Goal: Answer question/provide support: Answer question/provide support

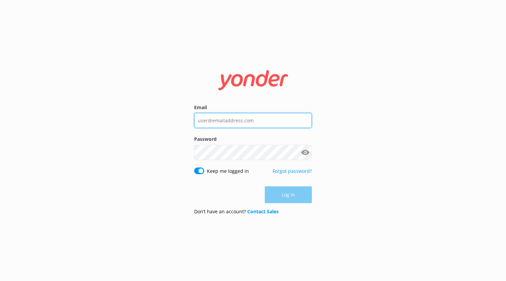
type input "office@hobbitontours.com"
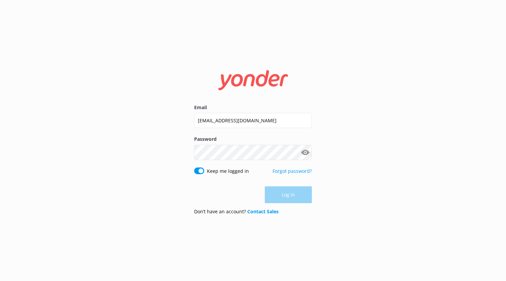
click at [291, 197] on div "Log in" at bounding box center [253, 194] width 118 height 17
click at [305, 198] on button "Log in" at bounding box center [288, 194] width 47 height 17
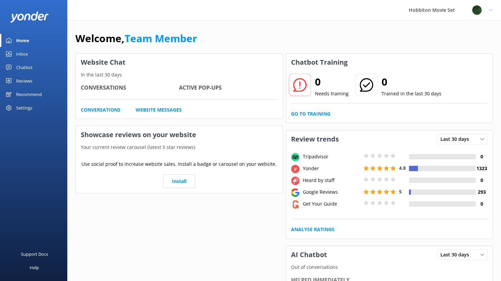
click at [19, 67] on div "Chatbot" at bounding box center [24, 67] width 16 height 13
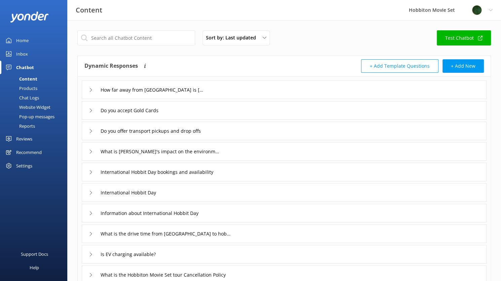
click at [25, 53] on div "Inbox" at bounding box center [22, 53] width 12 height 13
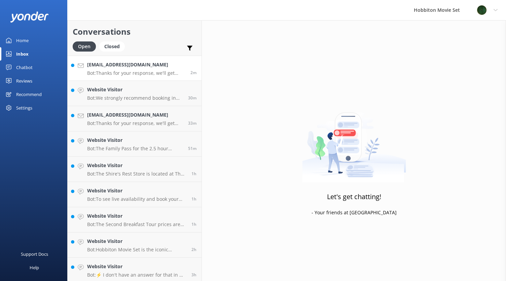
click at [126, 74] on p "Bot: Thanks for your response, we'll get back to you as soon as we can during o…" at bounding box center [136, 73] width 98 height 6
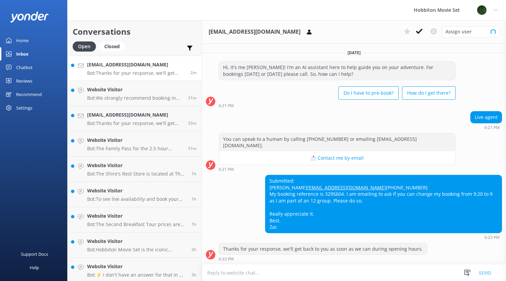
scroll to position [5, 0]
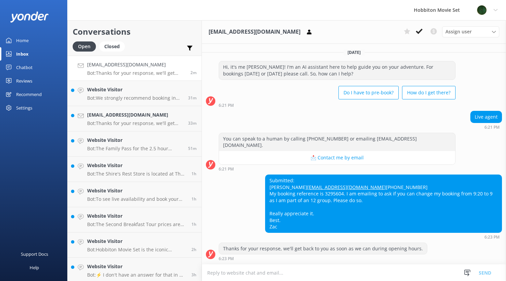
click at [261, 273] on textarea at bounding box center [354, 272] width 304 height 16
click at [330, 191] on div "Submitted: Zac Mendelsohn Mendelsohnzac@gmail.com +19294919468 My booking refer…" at bounding box center [384, 204] width 236 height 58
copy div "3295604"
click at [265, 270] on textarea "Good afternoon, I will" at bounding box center [354, 272] width 304 height 17
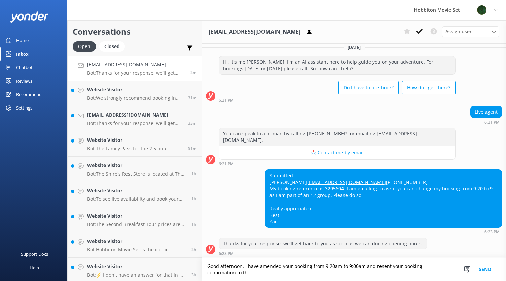
scroll to position [12, 0]
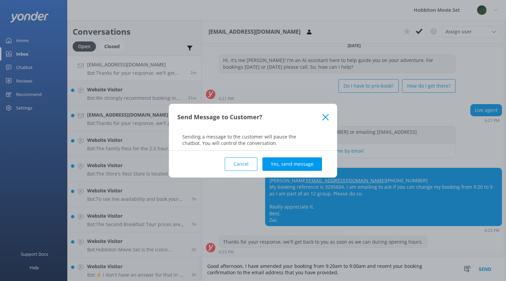
click at [242, 165] on button "Cancel" at bounding box center [241, 163] width 33 height 13
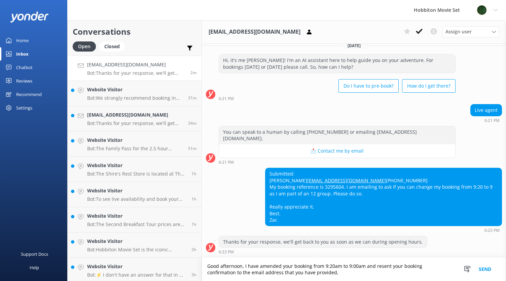
click at [307, 271] on textarea "Good afternoon, I have amended your booking from 9:20am to 9:00am and resent yo…" at bounding box center [354, 269] width 304 height 23
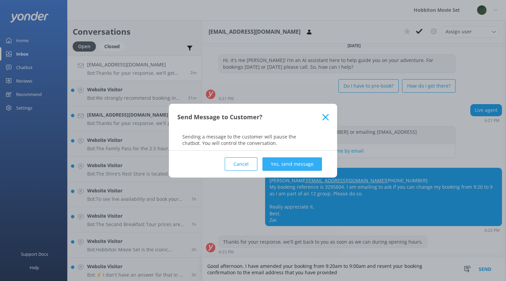
type textarea "Good afternoon, I have amended your booking from 9:20am to 9:00am and resent yo…"
click at [291, 160] on button "Yes, send message" at bounding box center [293, 163] width 60 height 13
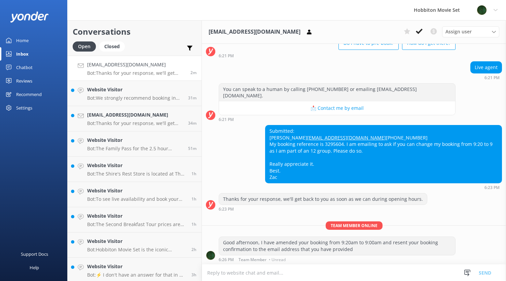
scroll to position [56, 0]
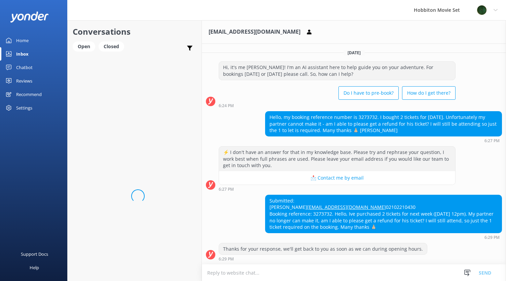
scroll to position [12, 0]
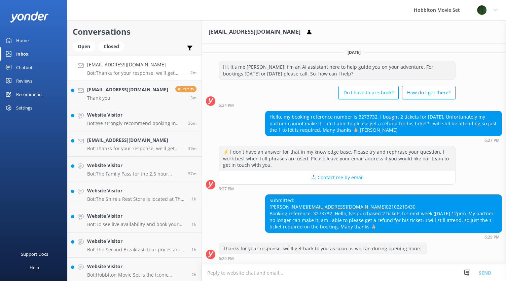
click at [118, 72] on p "Bot: Thanks for your response, we'll get back to you as soon as we can during o…" at bounding box center [136, 73] width 98 height 6
click at [121, 90] on h4 "[EMAIL_ADDRESS][DOMAIN_NAME]" at bounding box center [127, 89] width 81 height 7
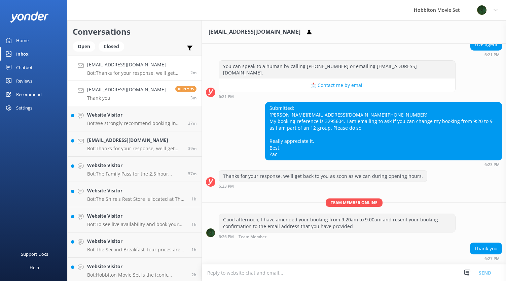
click at [141, 66] on h4 "[EMAIL_ADDRESS][DOMAIN_NAME]" at bounding box center [136, 64] width 98 height 7
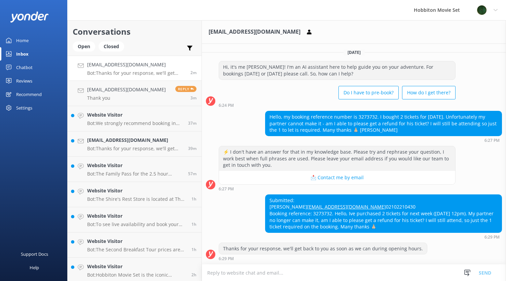
click at [238, 271] on textarea at bounding box center [354, 272] width 304 height 16
click at [319, 213] on div "Submitted: [PERSON_NAME] [EMAIL_ADDRESS][DOMAIN_NAME] 02102210430 Booking refer…" at bounding box center [384, 214] width 236 height 38
copy div "3273732"
click at [227, 270] on textarea at bounding box center [354, 272] width 304 height 16
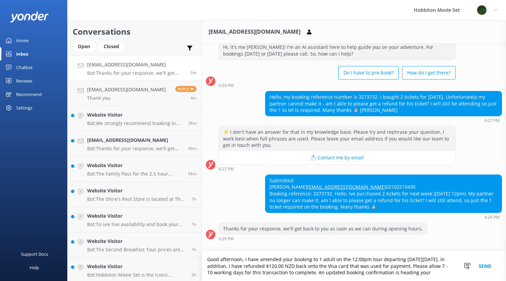
scroll to position [32, 0]
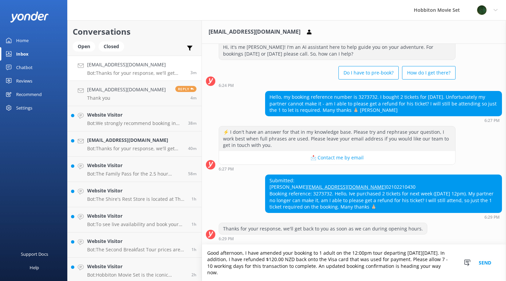
type textarea "Good afternoon, I have amended your booking to 1 adult on the 12:00pm tour depa…"
click at [487, 263] on button "Send" at bounding box center [485, 262] width 25 height 36
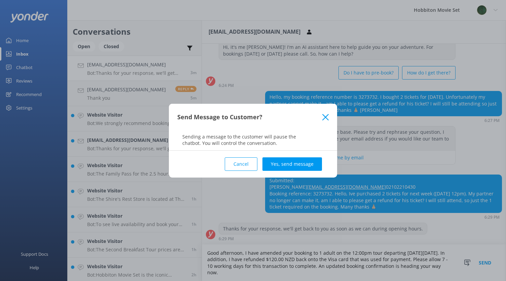
drag, startPoint x: 272, startPoint y: 158, endPoint x: 286, endPoint y: 146, distance: 19.1
click at [272, 158] on button "Yes, send message" at bounding box center [293, 163] width 60 height 13
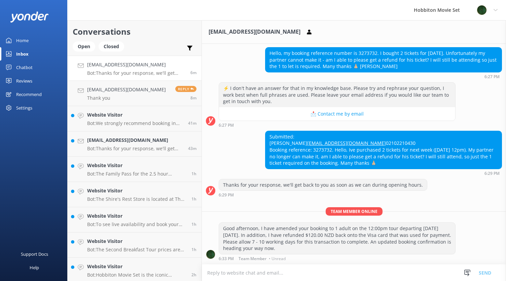
scroll to position [90, 0]
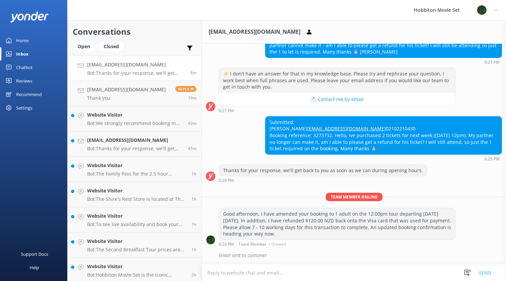
drag, startPoint x: 330, startPoint y: 233, endPoint x: 220, endPoint y: 212, distance: 112.1
click at [220, 212] on div "Good afternoon, I have amended your booking to 1 adult on the 12:00pm tour depa…" at bounding box center [337, 223] width 236 height 31
copy div "Good afternoon, I have amended your booking to 1 adult on the 12:00pm tour depa…"
click at [316, 137] on div "Submitted: [PERSON_NAME] [EMAIL_ADDRESS][DOMAIN_NAME] 02102210430 Booking refer…" at bounding box center [384, 135] width 236 height 38
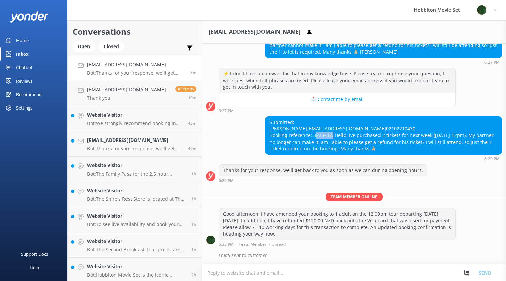
copy div "3273732"
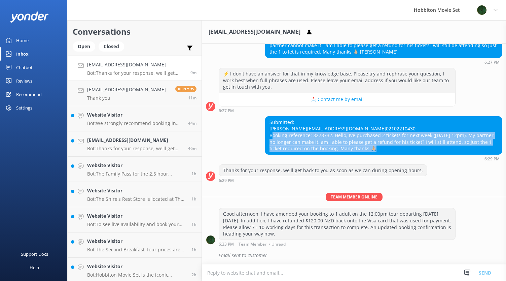
drag, startPoint x: 366, startPoint y: 150, endPoint x: 269, endPoint y: 136, distance: 97.5
click at [269, 136] on div "Submitted: [PERSON_NAME] [EMAIL_ADDRESS][DOMAIN_NAME] 02102210430 Booking refer…" at bounding box center [384, 135] width 236 height 38
copy div "Booking reference: 3273732. Hello, Ive purchased 2 tickets for next week ([DATE…"
